Goal: Find specific page/section: Find specific page/section

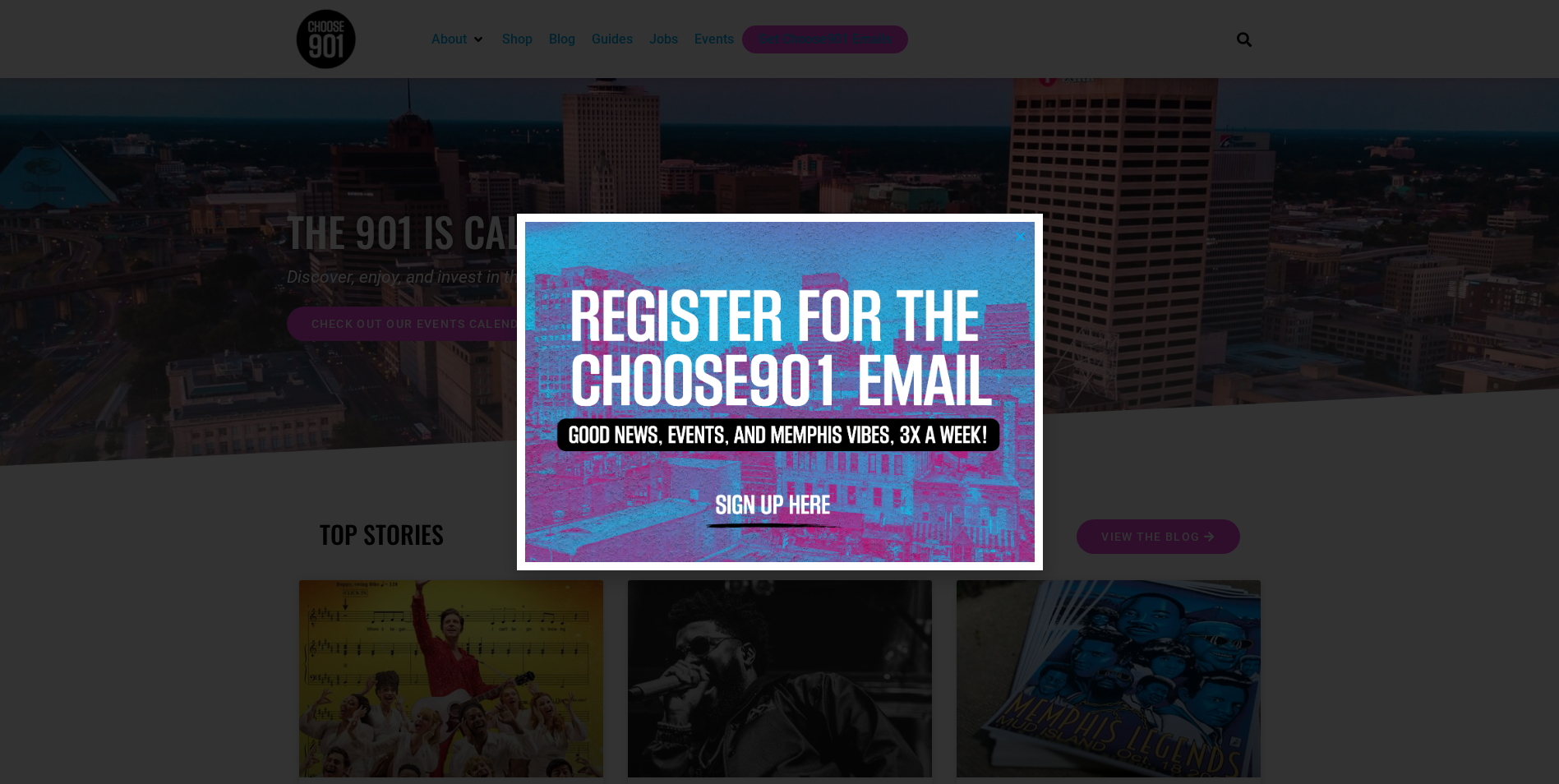
click at [1023, 244] on img at bounding box center [780, 391] width 509 height 339
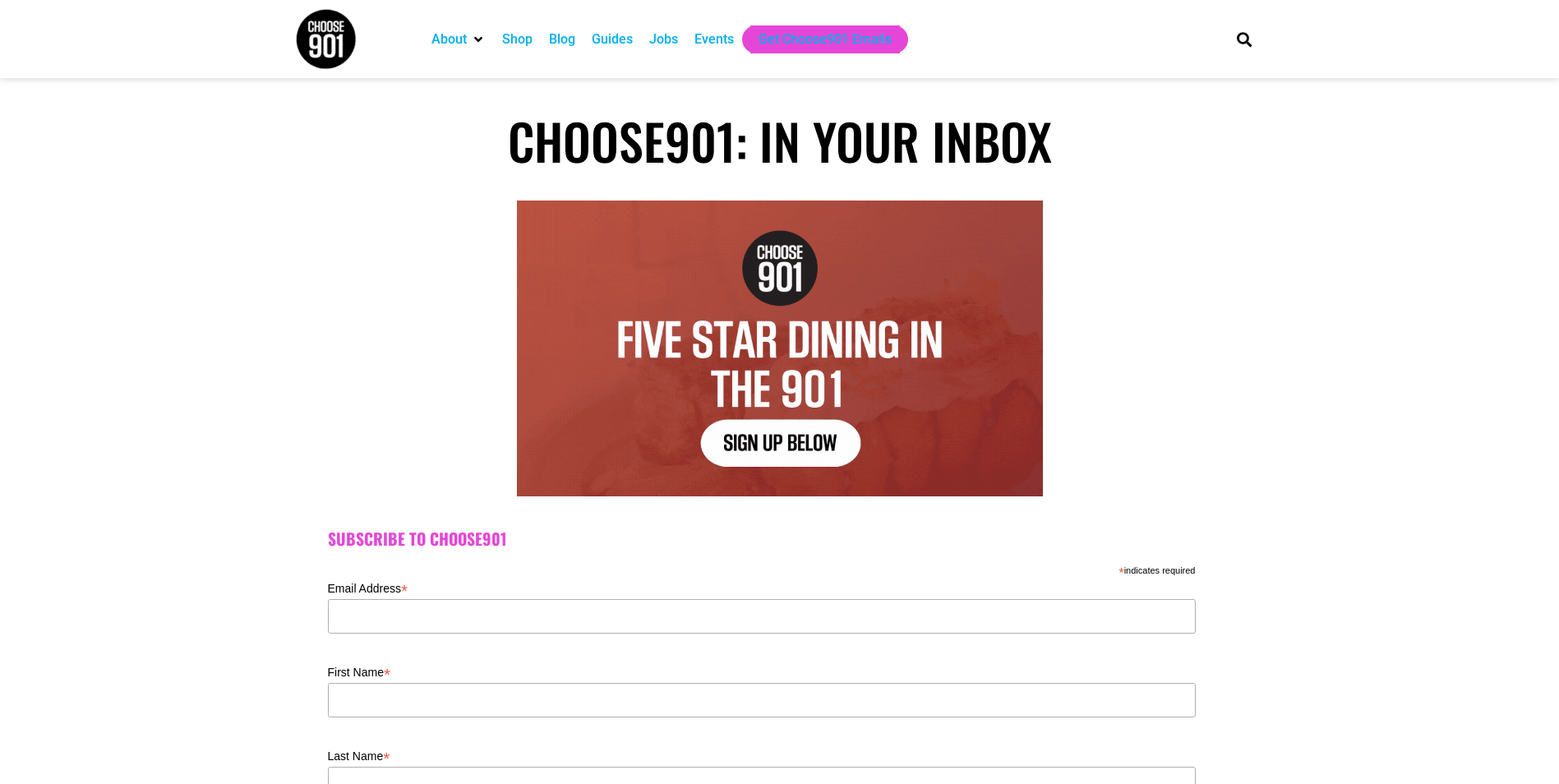
click at [706, 39] on div "Events" at bounding box center [714, 39] width 39 height 20
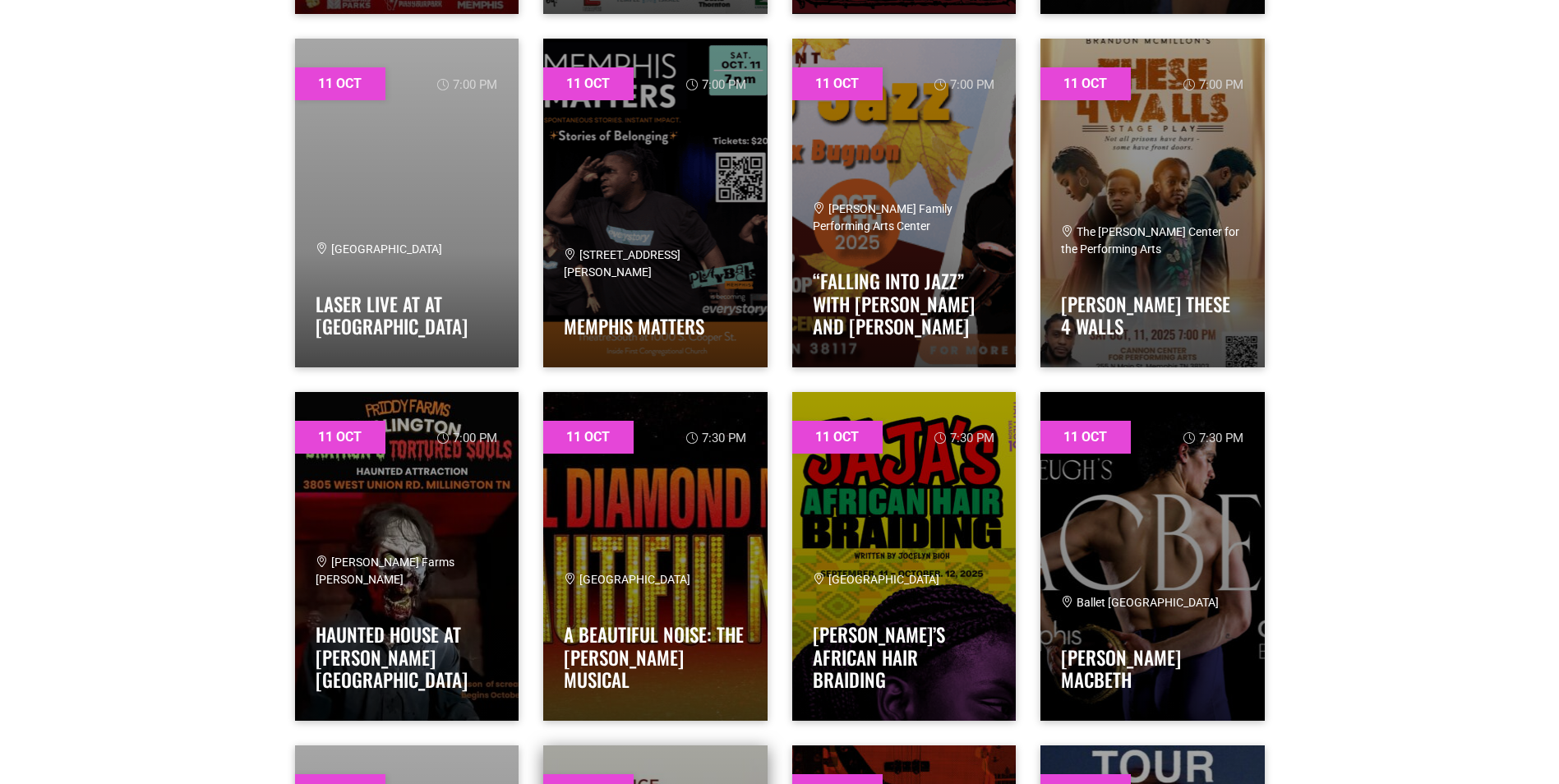
scroll to position [1643, 0]
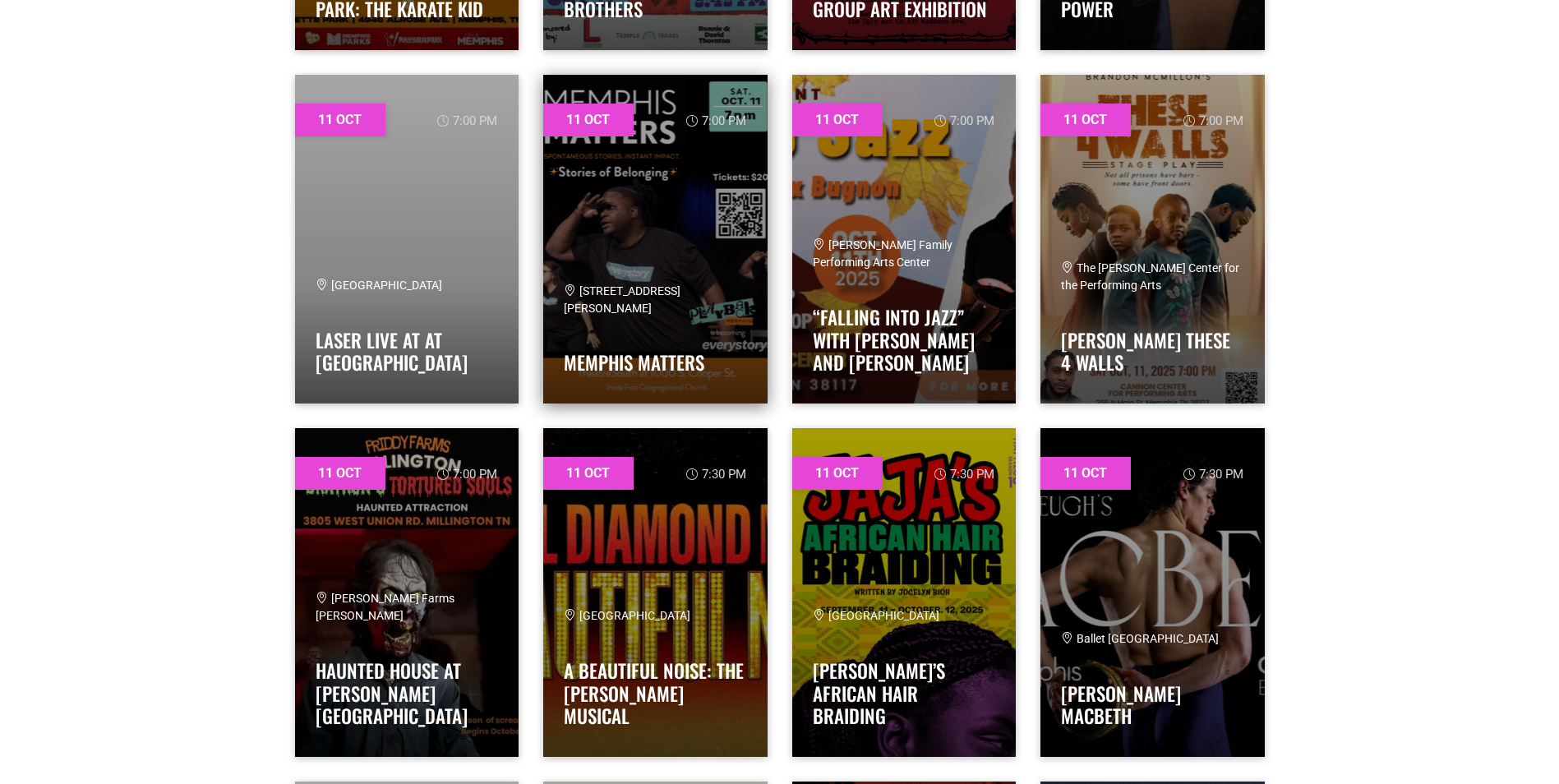
click at [656, 208] on link at bounding box center [655, 239] width 224 height 329
